Goal: Transaction & Acquisition: Purchase product/service

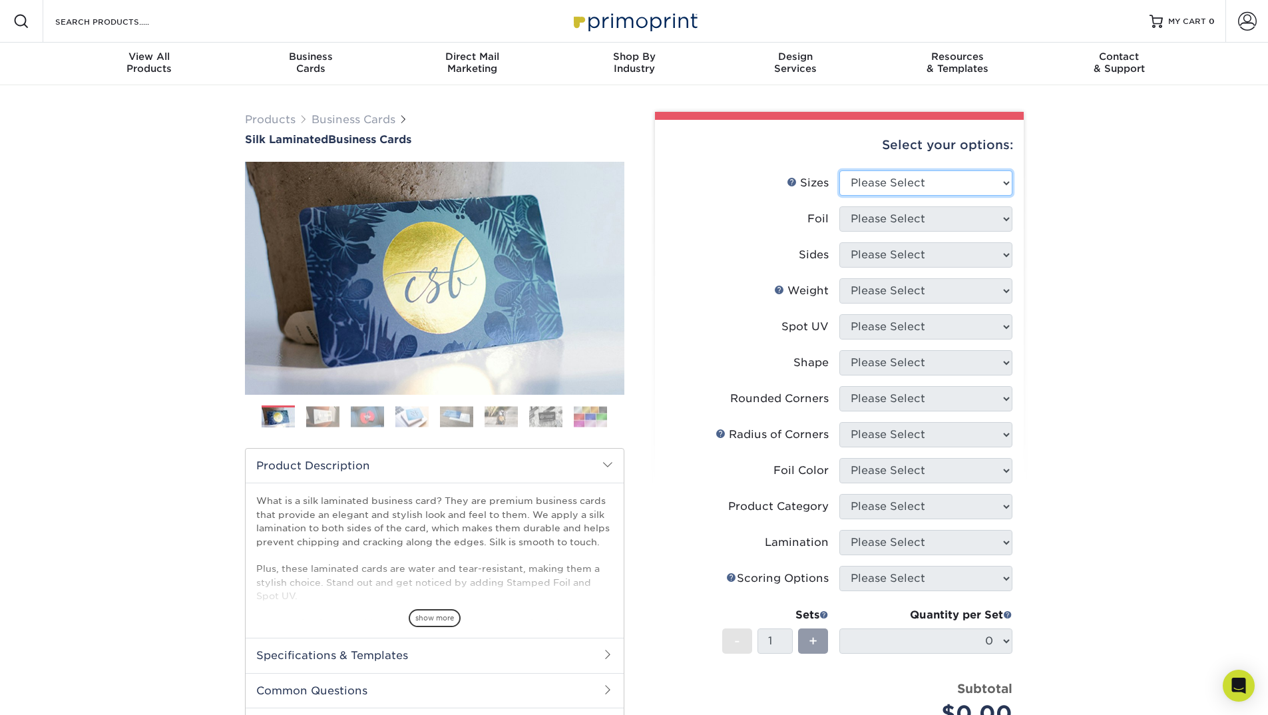
select select "2.00x3.50"
click option "2" x 3.5" - Standard" at bounding box center [0, 0] width 0 height 0
select select "0"
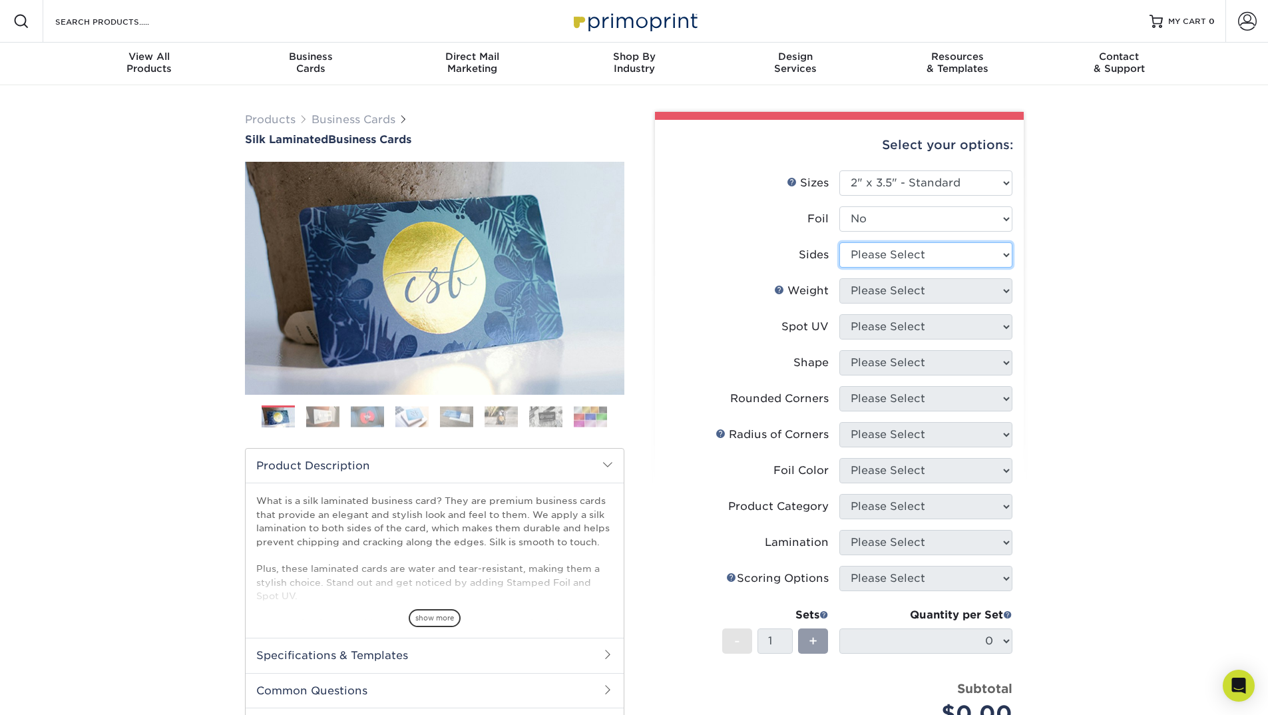
select select "13abbda7-1d64-4f25-8bb2-c179b224825d"
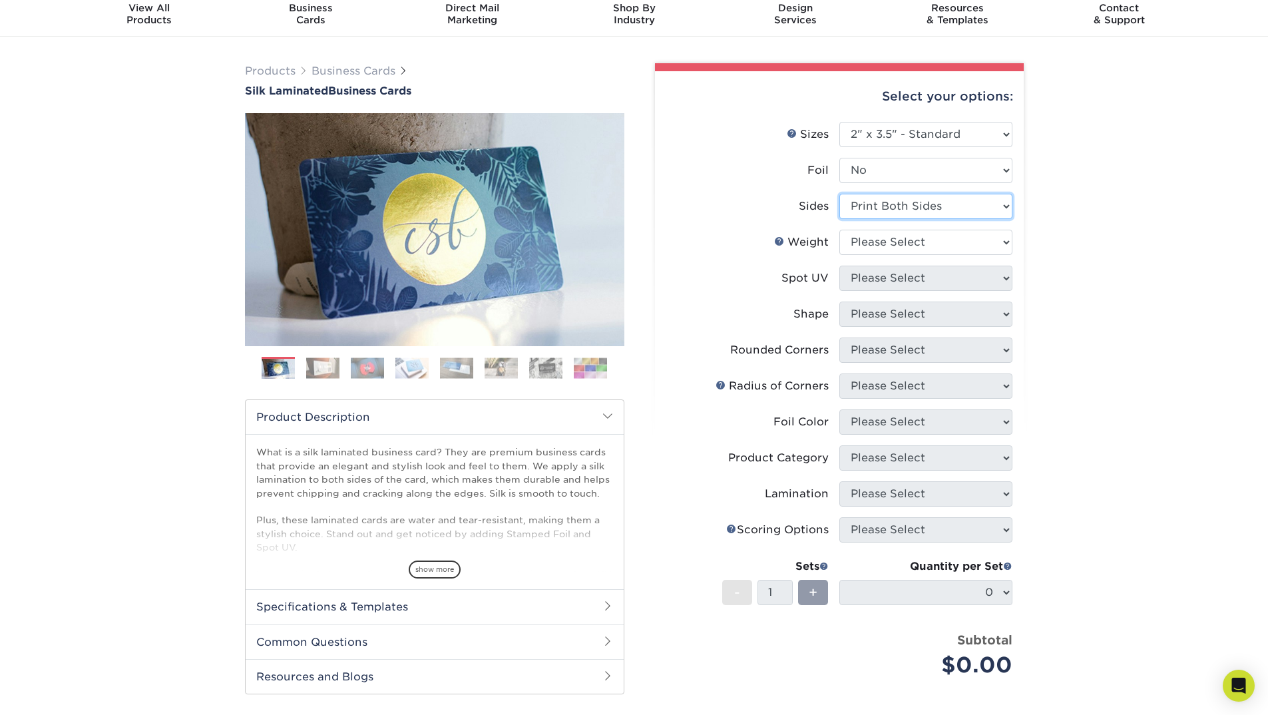
scroll to position [51, 0]
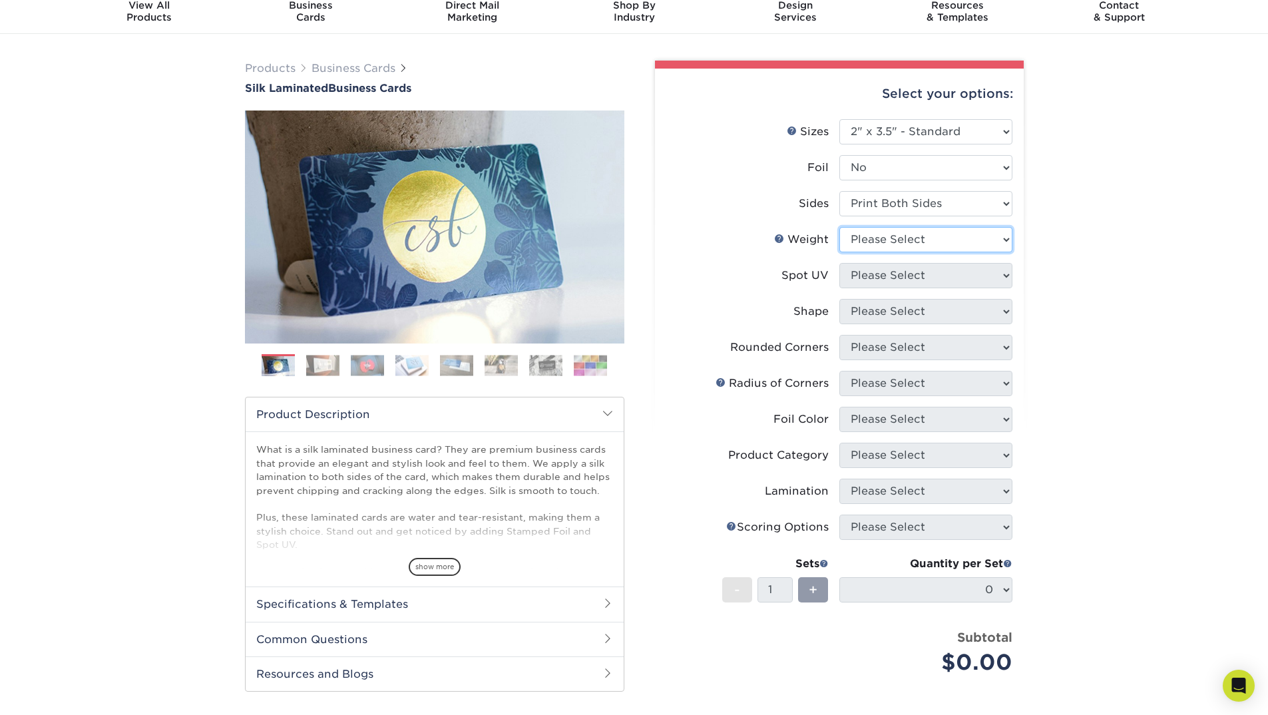
select select "16PT"
select select "0"
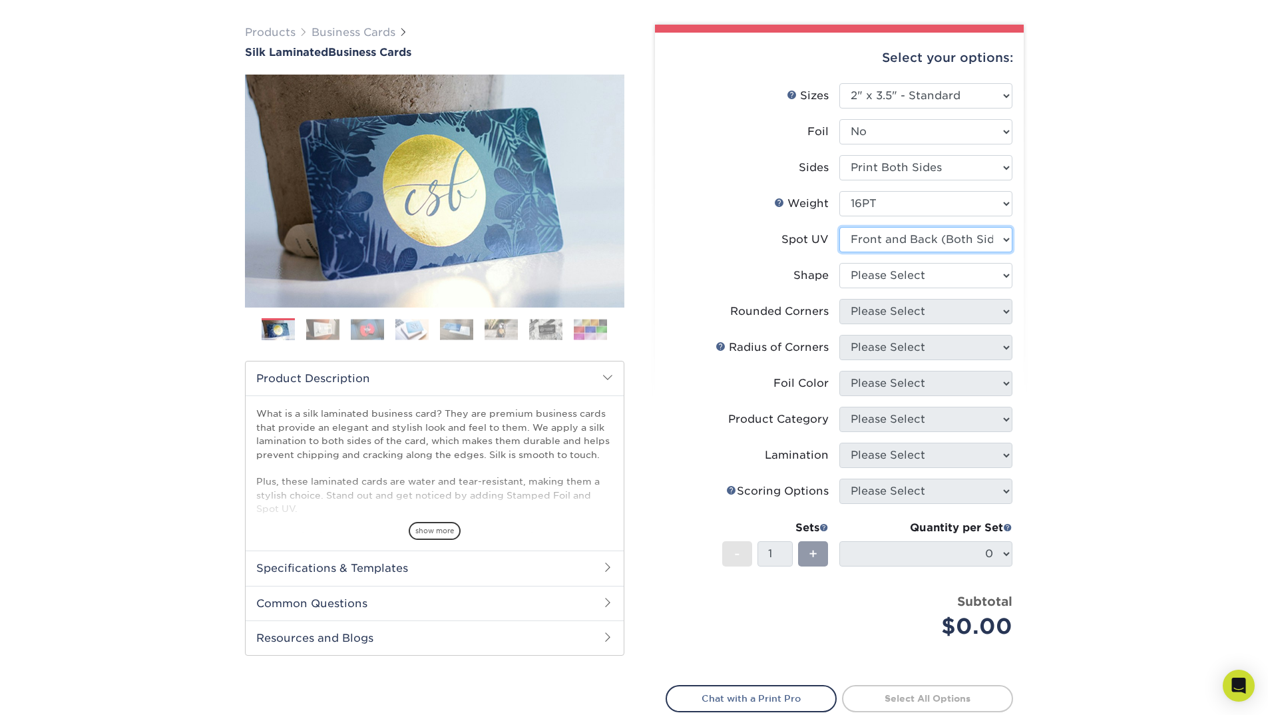
scroll to position [120, 0]
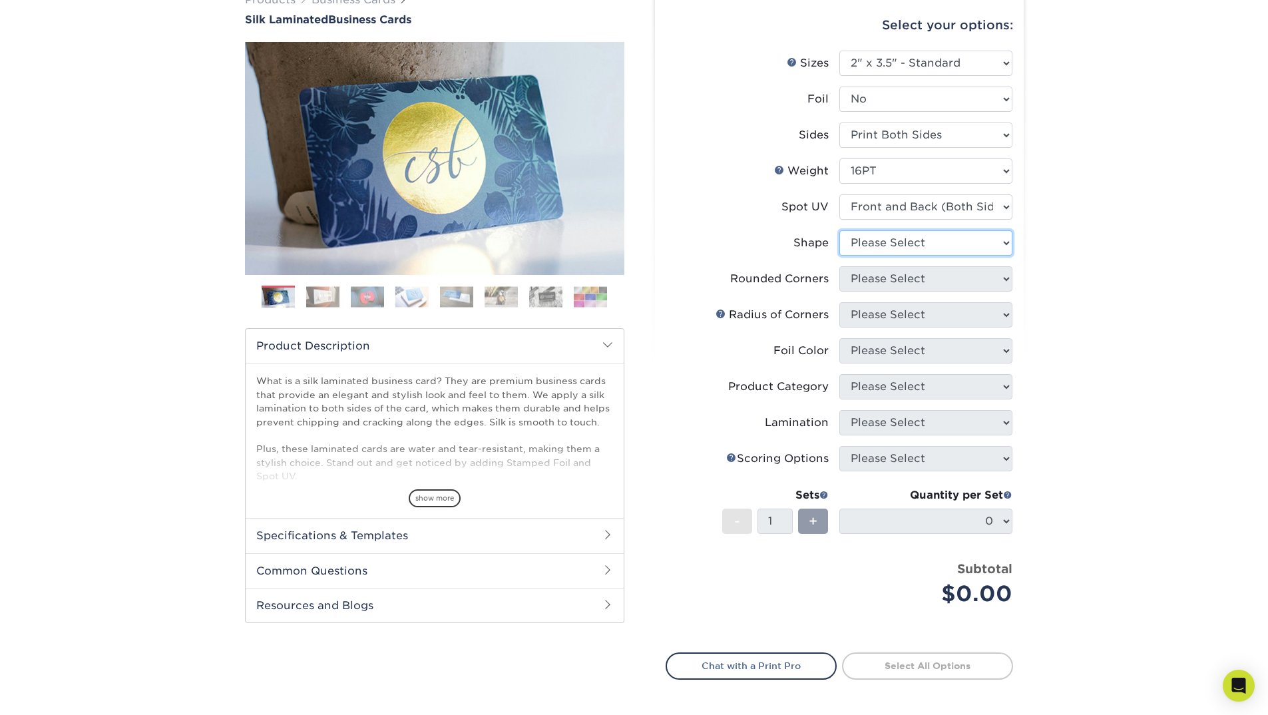
select select "standard"
select select "0"
click option "No" at bounding box center [0, 0] width 0 height 0
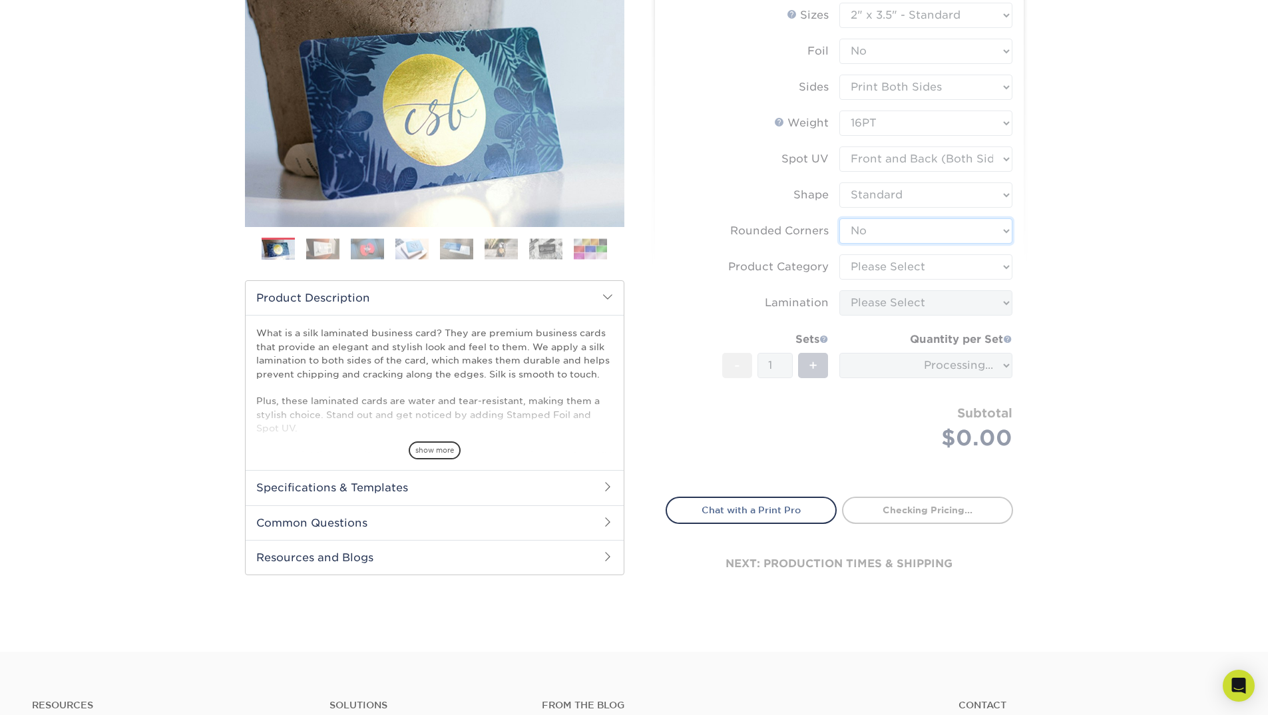
scroll to position [182, 0]
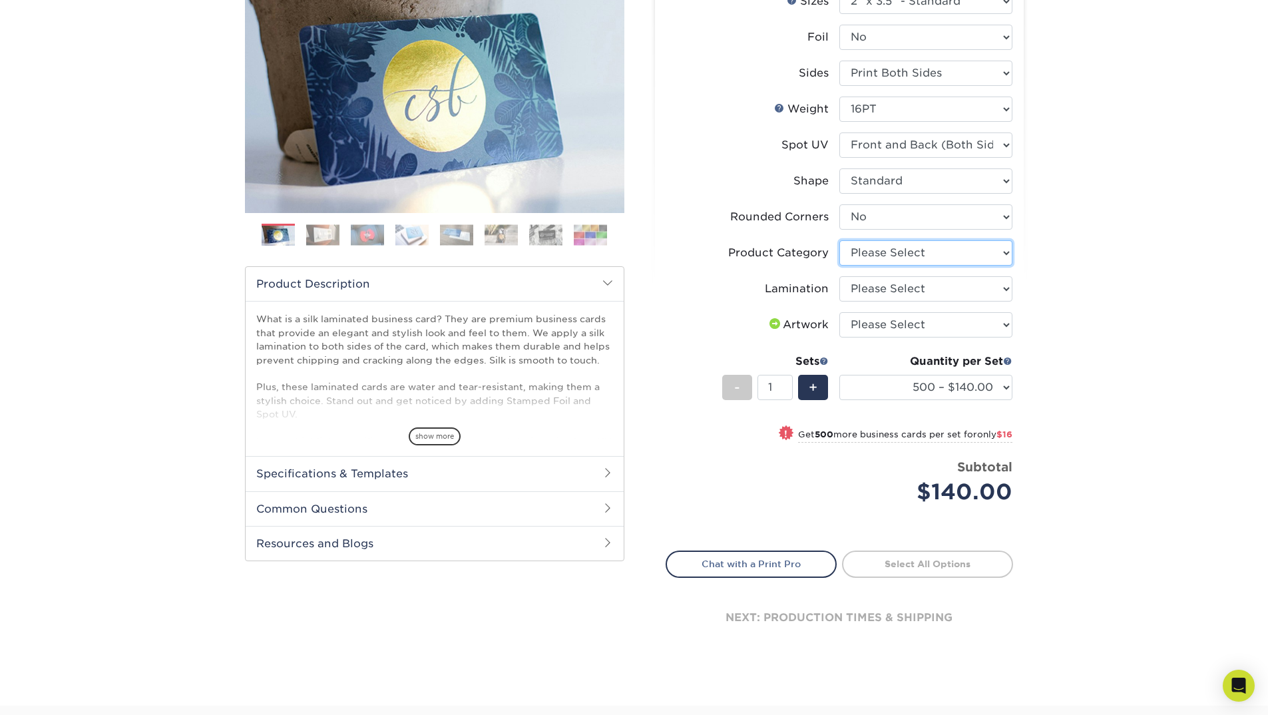
select select "3b5148f1-0588-4f88-a218-97bcfdce65c1"
click option "Business Cards" at bounding box center [0, 0] width 0 height 0
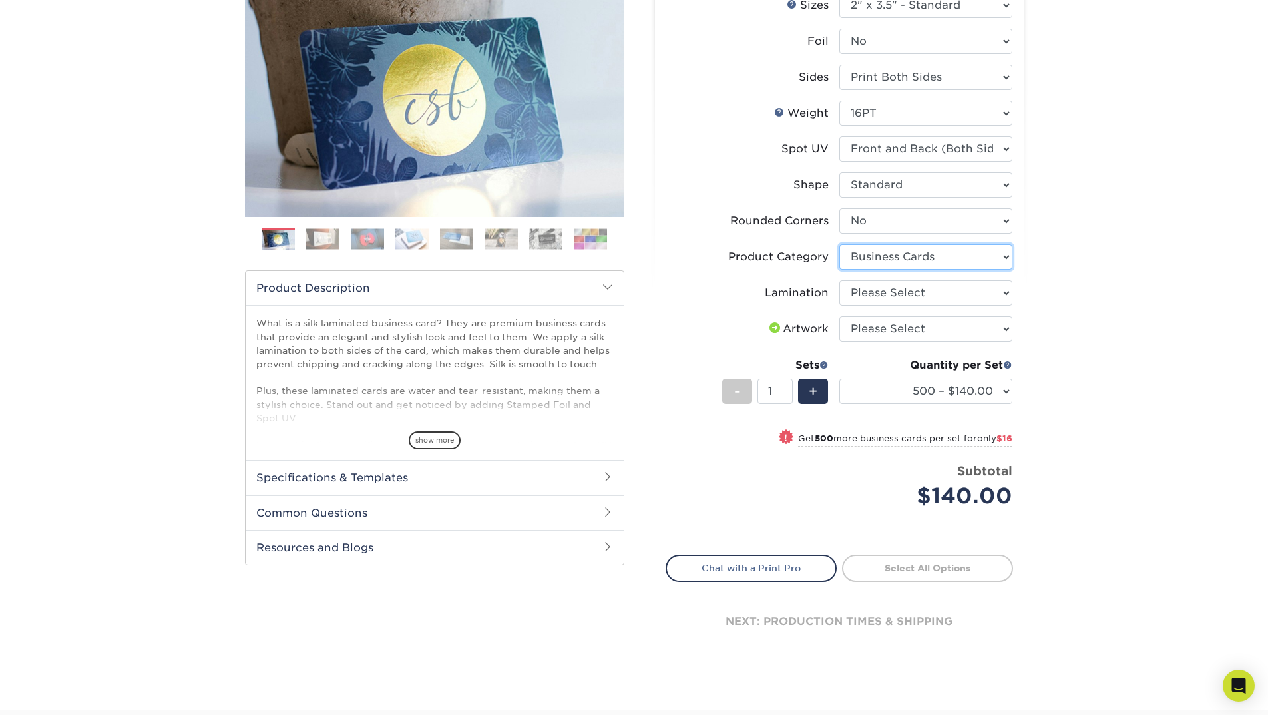
scroll to position [186, 0]
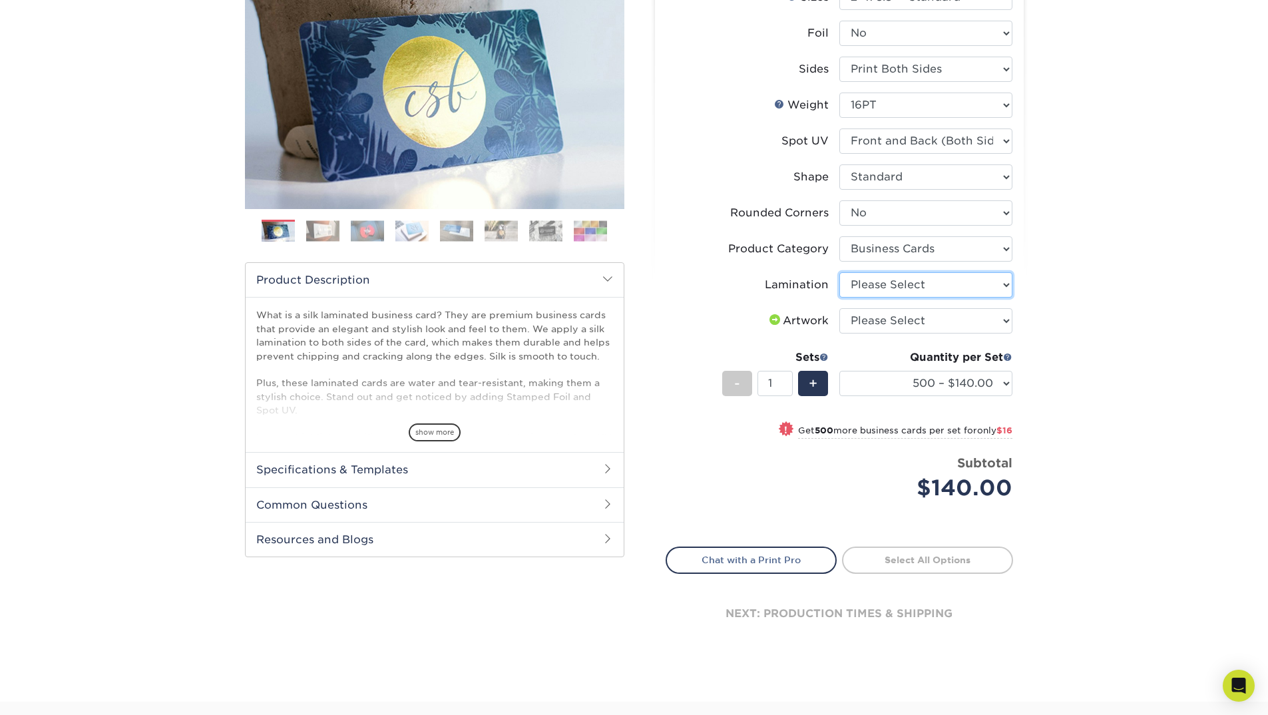
select select "ccacb42f-45f7-42d3-bbd3-7c8421cf37f0"
click option "Silk" at bounding box center [0, 0] width 0 height 0
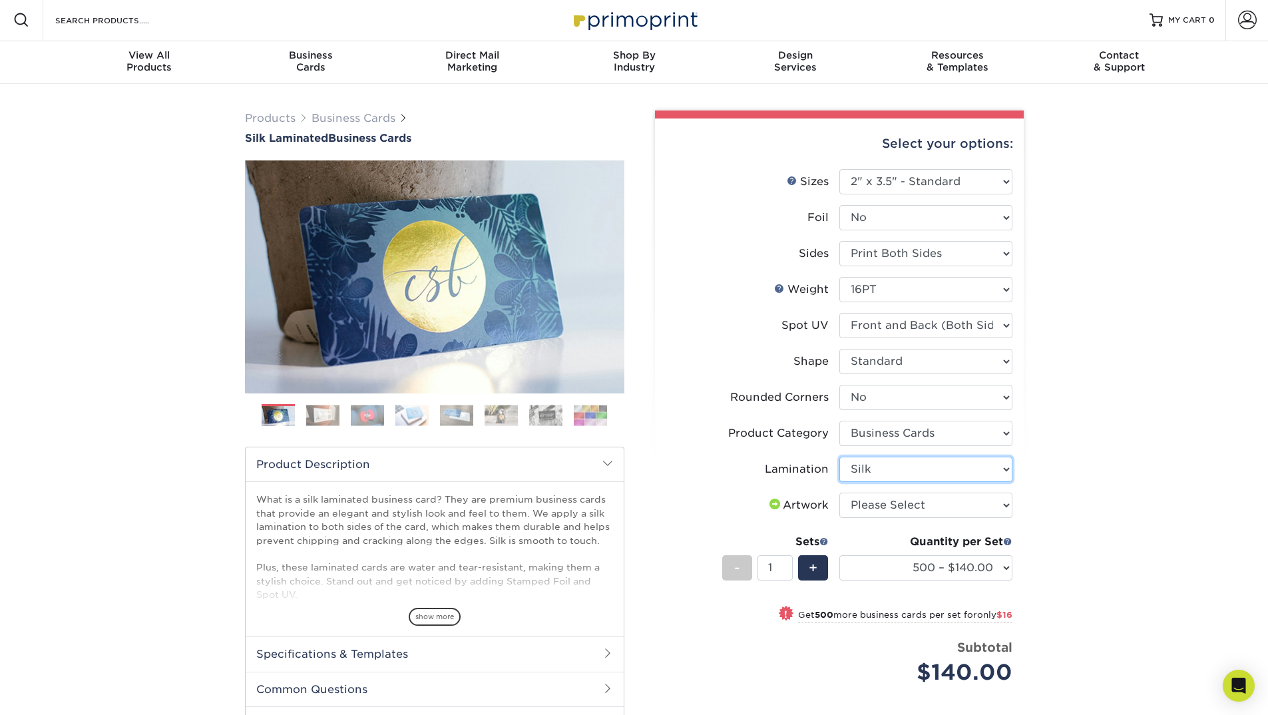
scroll to position [0, 0]
